Goal: Task Accomplishment & Management: Manage account settings

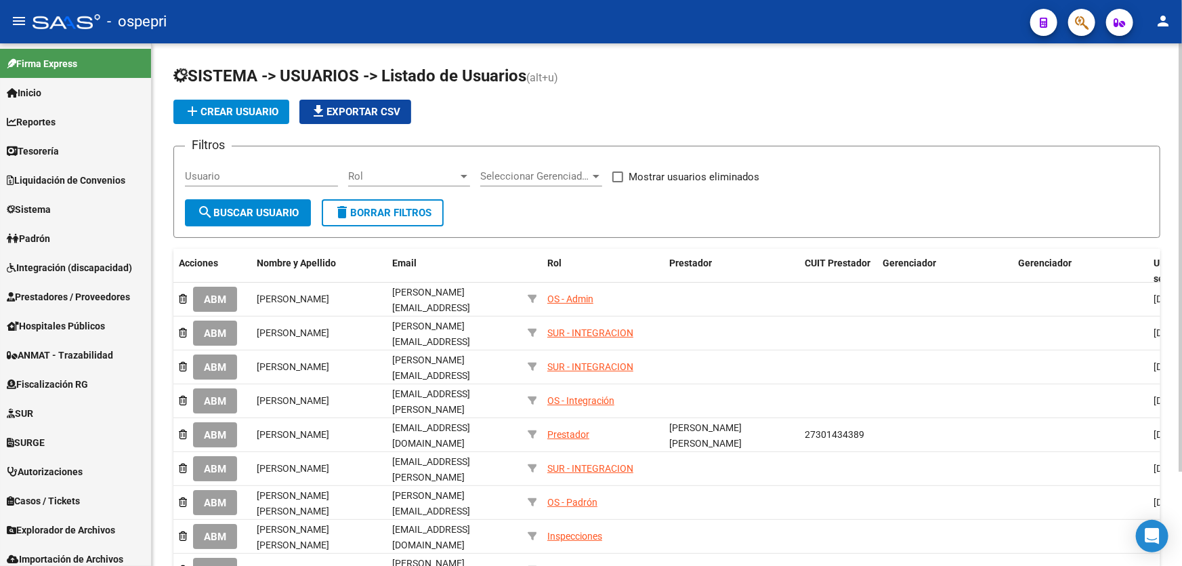
click at [290, 176] on input "Usuario" at bounding box center [261, 176] width 153 height 12
paste input "23253083484"
type input "23253083484"
click at [241, 203] on button "search Buscar Usuario" at bounding box center [248, 212] width 126 height 27
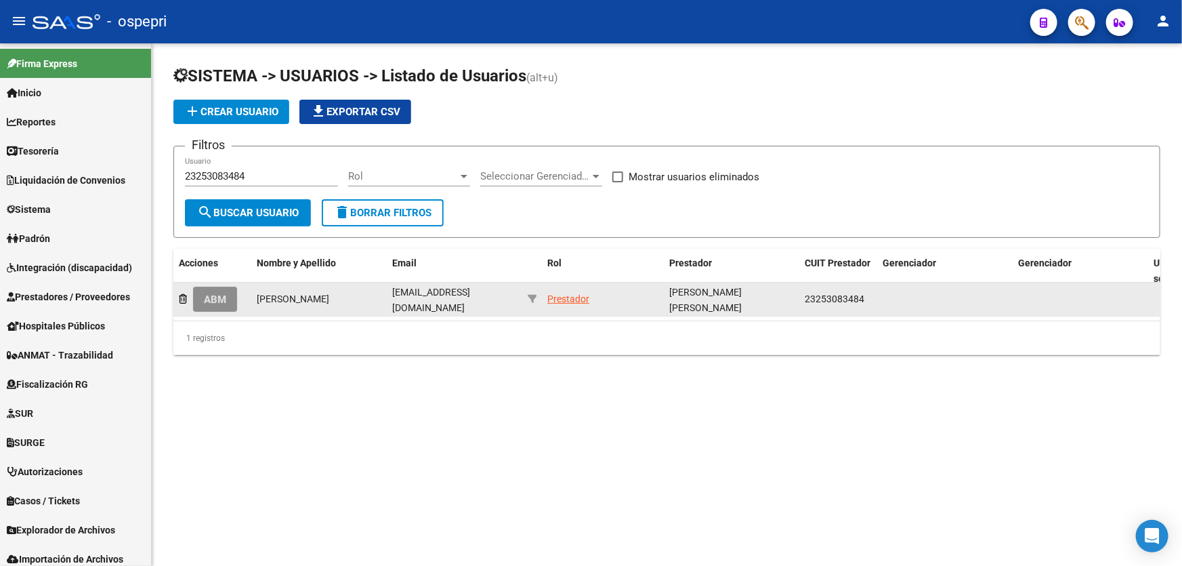
click at [215, 287] on button "ABM" at bounding box center [215, 299] width 44 height 25
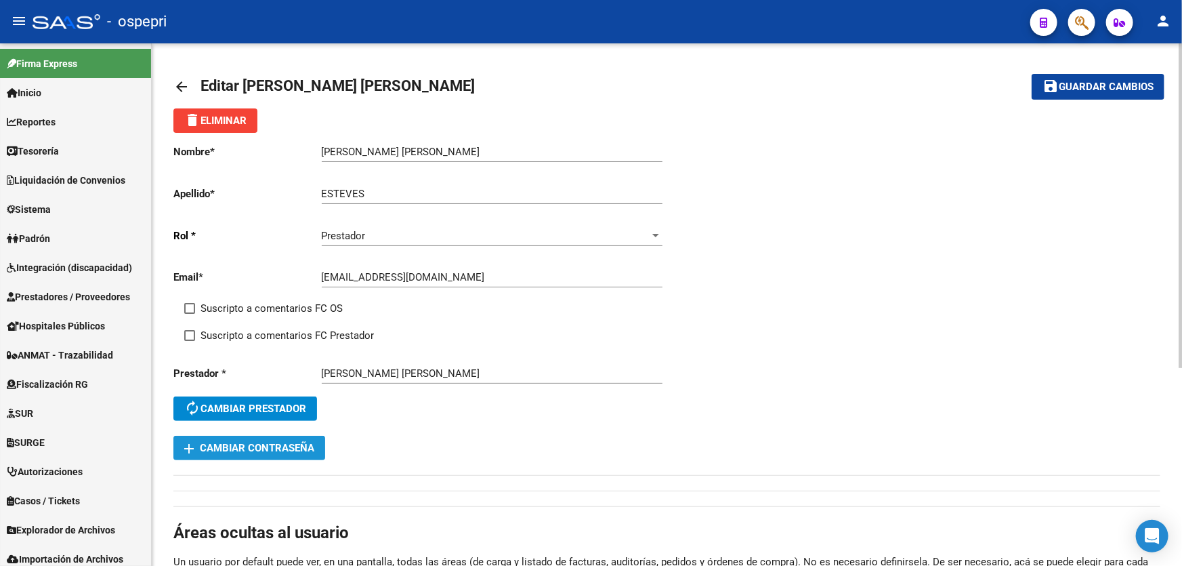
click at [269, 447] on span "add Cambiar Contraseña" at bounding box center [249, 448] width 130 height 12
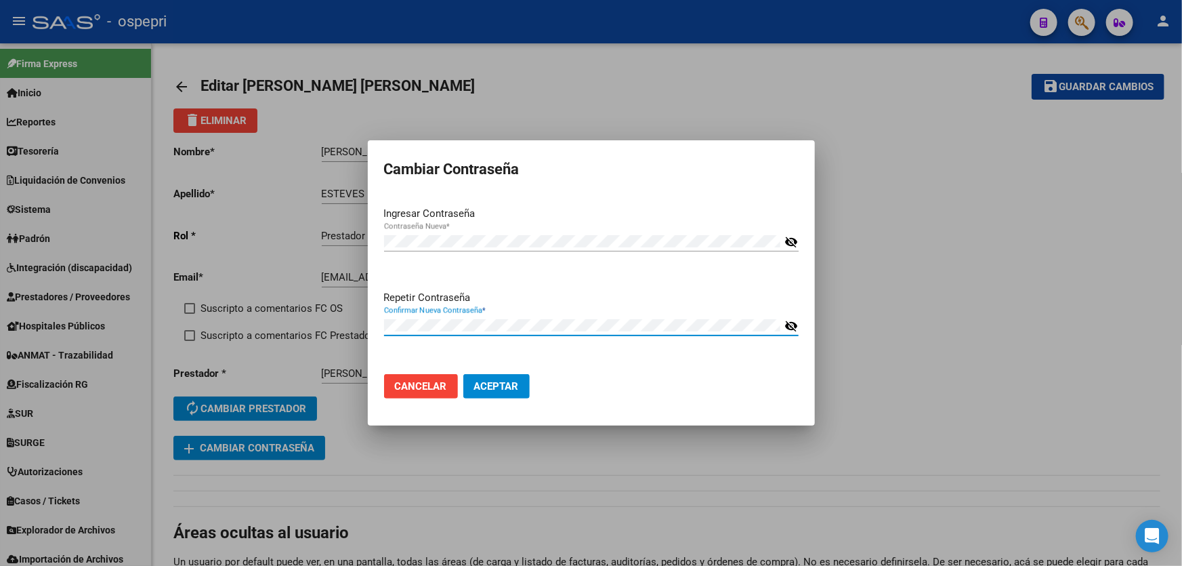
click at [790, 322] on mat-icon "visibility_off" at bounding box center [791, 326] width 14 height 16
click at [503, 380] on span "Aceptar" at bounding box center [496, 386] width 45 height 12
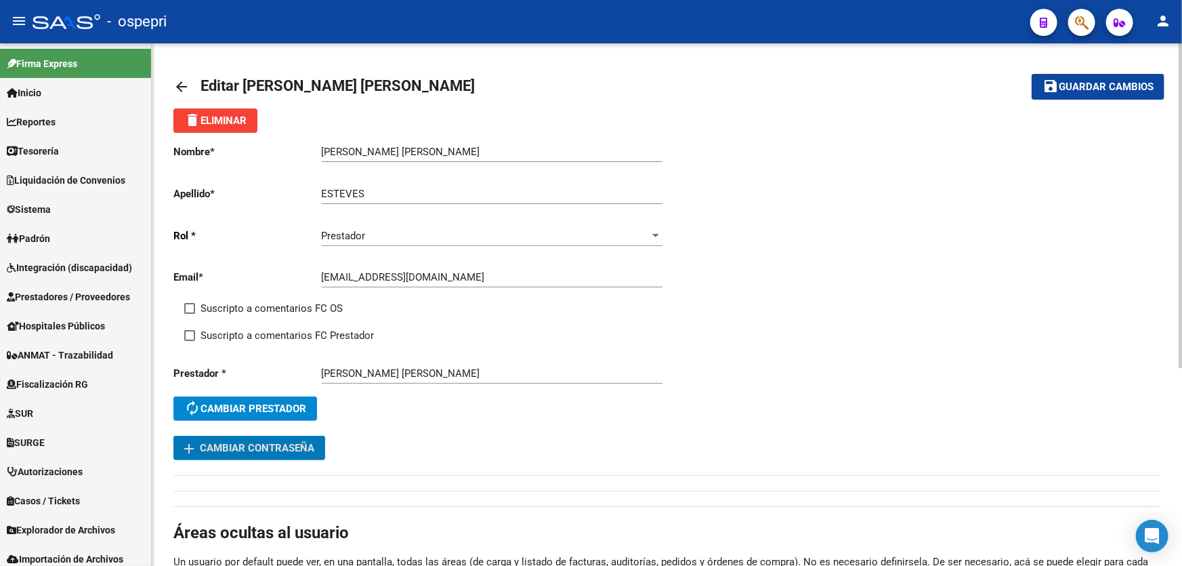
click at [501, 271] on input "[EMAIL_ADDRESS][DOMAIN_NAME]" at bounding box center [492, 277] width 341 height 12
paste input "[PERSON_NAME][EMAIL_ADDRESS][DOMAIN_NAME]"
type input "[EMAIL_ADDRESS][DOMAIN_NAME]"
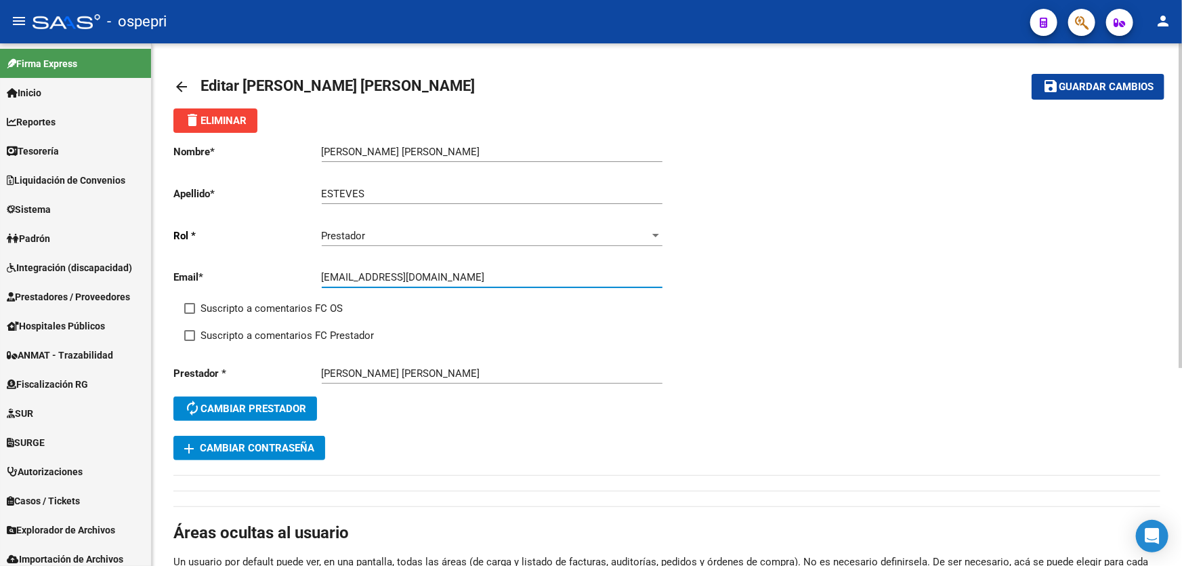
click at [1104, 83] on span "Guardar cambios" at bounding box center [1106, 87] width 95 height 12
